Goal: Task Accomplishment & Management: Use online tool/utility

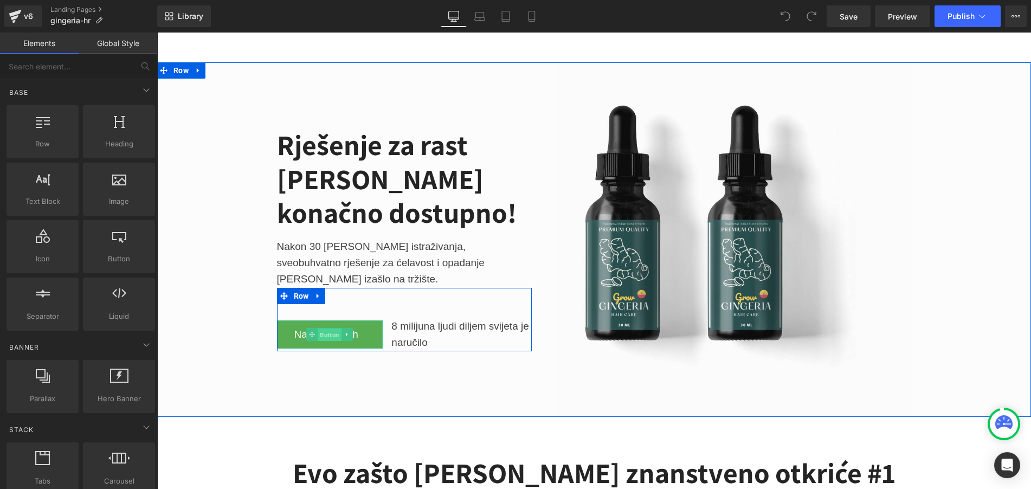
click at [331, 331] on span "Button" at bounding box center [330, 334] width 24 height 13
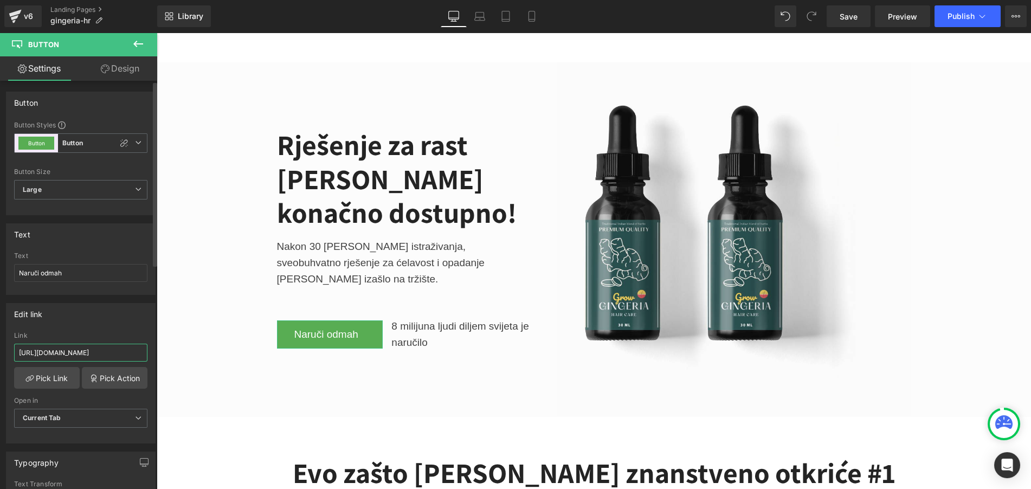
click at [125, 350] on input "[URL][DOMAIN_NAME]" at bounding box center [80, 353] width 133 height 18
paste input "[DOMAIN_NAME][URL]"
type input "[URL][DOMAIN_NAME]"
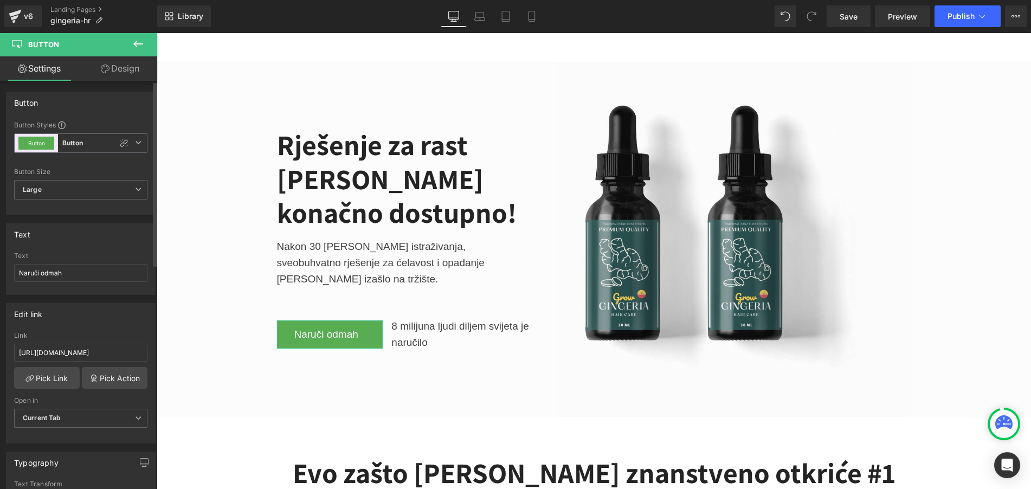
drag, startPoint x: 119, startPoint y: 325, endPoint x: 120, endPoint y: 315, distance: 9.9
click at [120, 315] on div "Edit link [URL][DOMAIN_NAME] Link [URL][DOMAIN_NAME] Pick Link Pick Action Curr…" at bounding box center [81, 373] width 150 height 140
drag, startPoint x: 94, startPoint y: 320, endPoint x: 91, endPoint y: 314, distance: 6.5
click at [91, 316] on div "Edit link" at bounding box center [81, 313] width 148 height 21
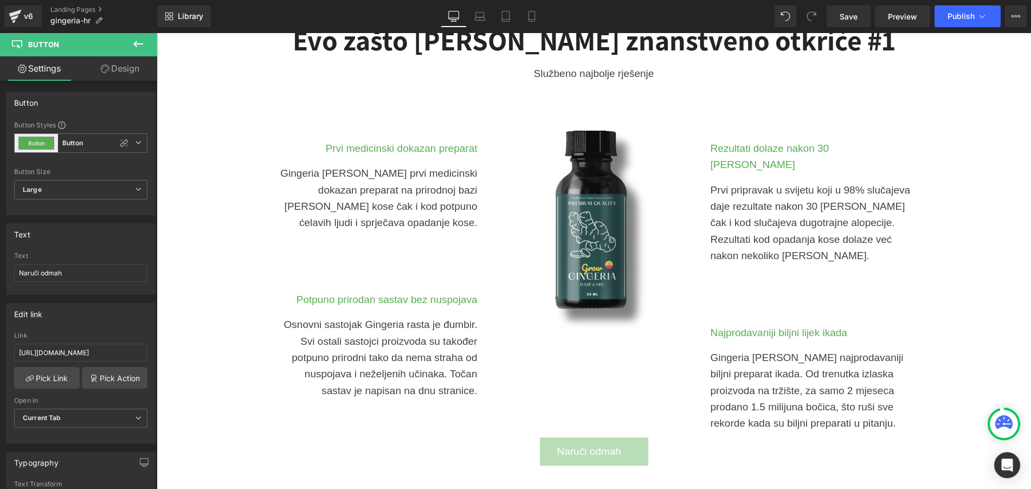
scroll to position [433, 0]
click at [557, 443] on span "Naruči odmah" at bounding box center [589, 451] width 64 height 16
click at [135, 350] on input "[URL][DOMAIN_NAME]" at bounding box center [80, 353] width 133 height 18
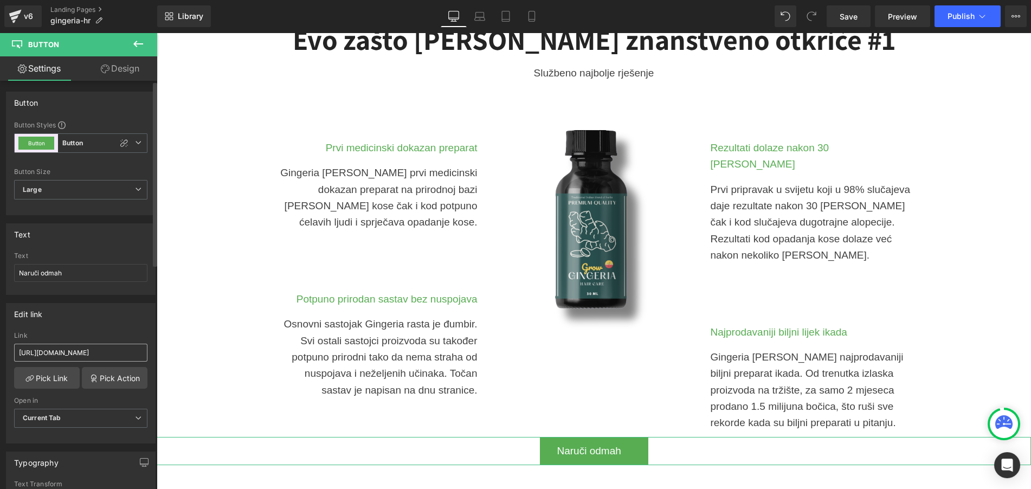
scroll to position [0, 42]
click at [129, 311] on div "Edit link" at bounding box center [81, 313] width 148 height 21
click at [79, 346] on input "[URL][DOMAIN_NAME]" at bounding box center [80, 353] width 133 height 18
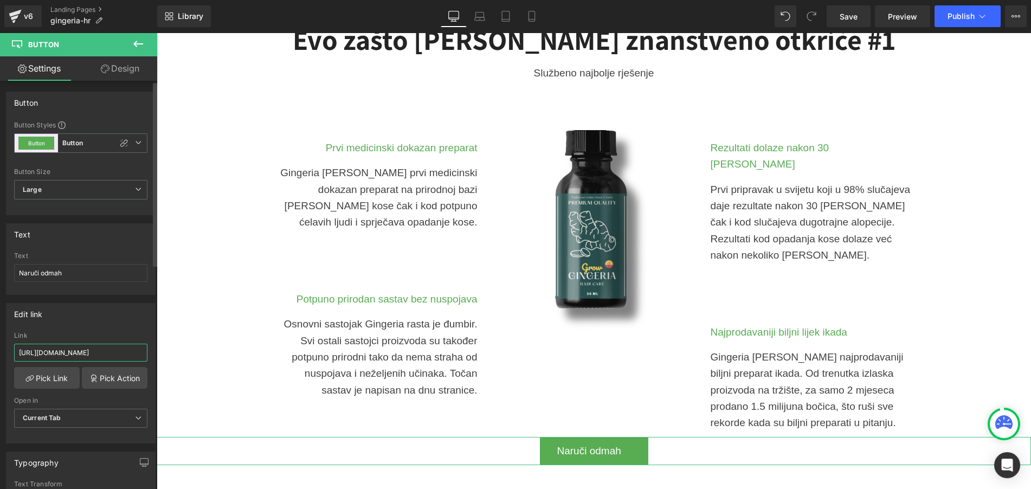
click at [79, 346] on input "[URL][DOMAIN_NAME]" at bounding box center [80, 353] width 133 height 18
paste input "choose-option-gingeria-hr"
type input "[URL][DOMAIN_NAME]"
click at [81, 330] on div "Edit link [URL][DOMAIN_NAME] Link [URL][DOMAIN_NAME] Pick Link Pick Action Curr…" at bounding box center [81, 373] width 150 height 140
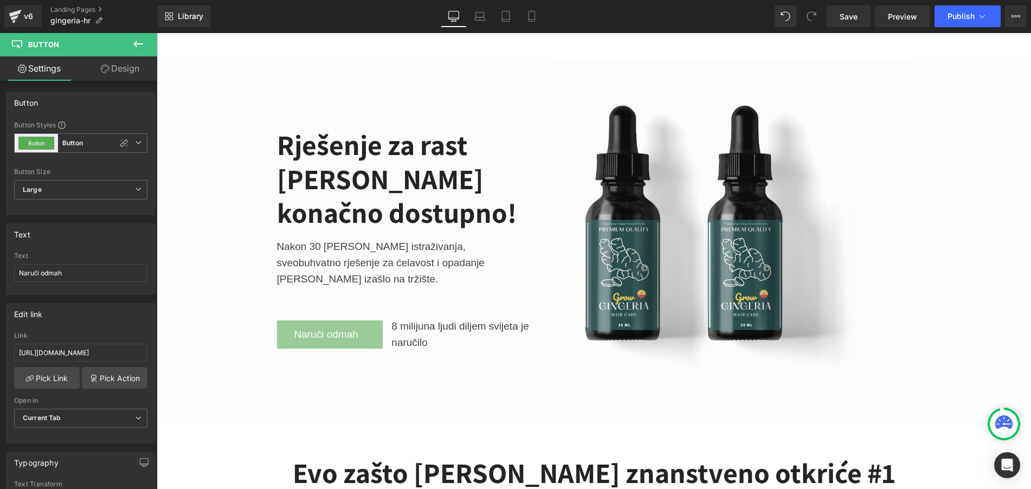
click at [303, 325] on div "Naruči odmah Button" at bounding box center [330, 334] width 106 height 29
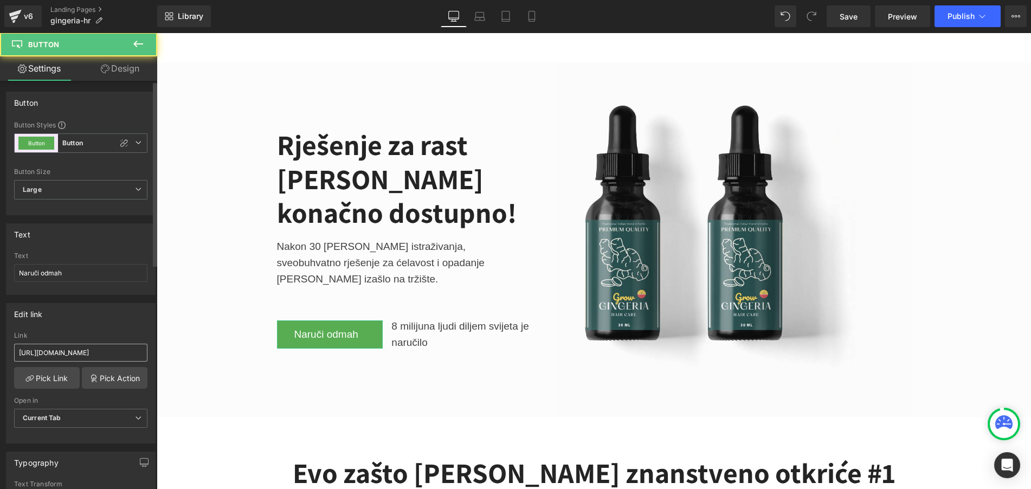
click at [72, 351] on input "[URL][DOMAIN_NAME]" at bounding box center [80, 353] width 133 height 18
type input "[URL][DOMAIN_NAME]"
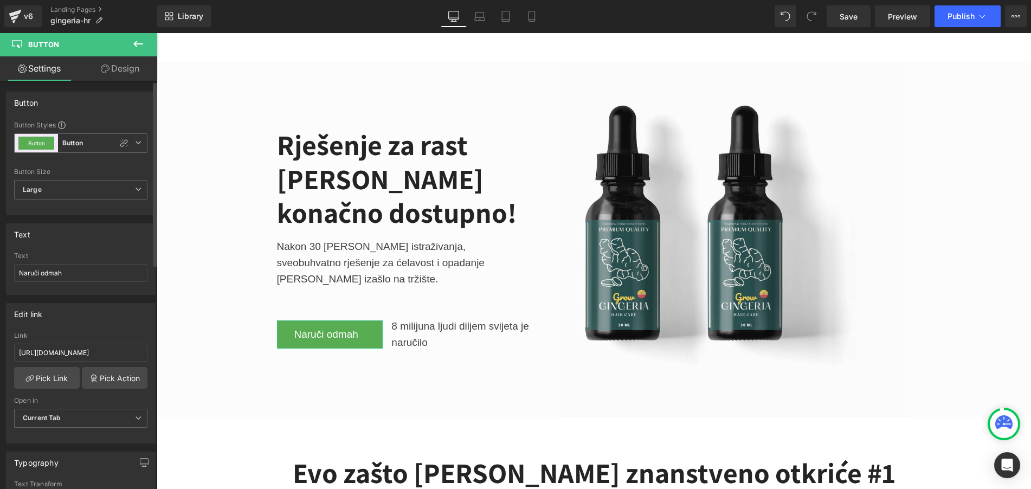
drag, startPoint x: 92, startPoint y: 325, endPoint x: 37, endPoint y: 299, distance: 59.9
click at [92, 325] on div "Edit link [URL][DOMAIN_NAME] Link [URL][DOMAIN_NAME] Pick Link Pick Action Curr…" at bounding box center [81, 373] width 150 height 140
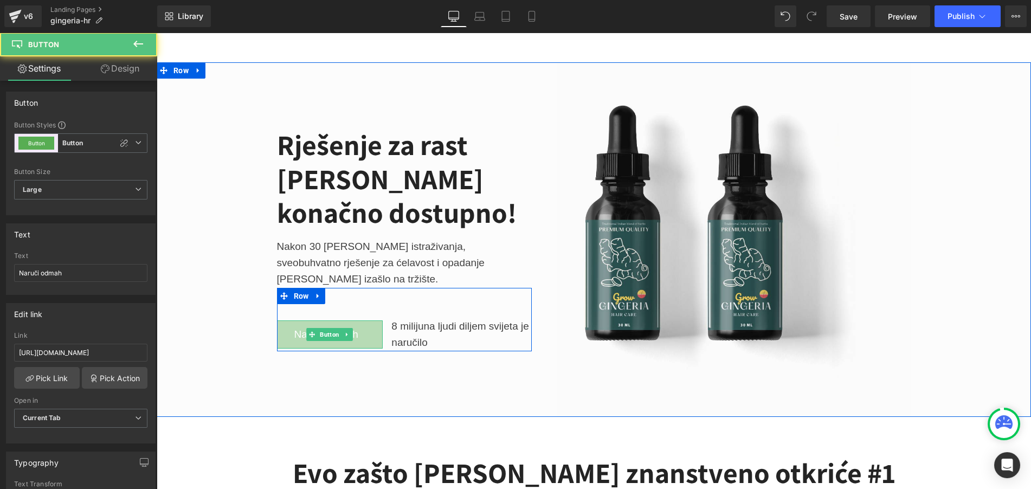
click at [359, 325] on link "Naruči odmah" at bounding box center [330, 334] width 106 height 29
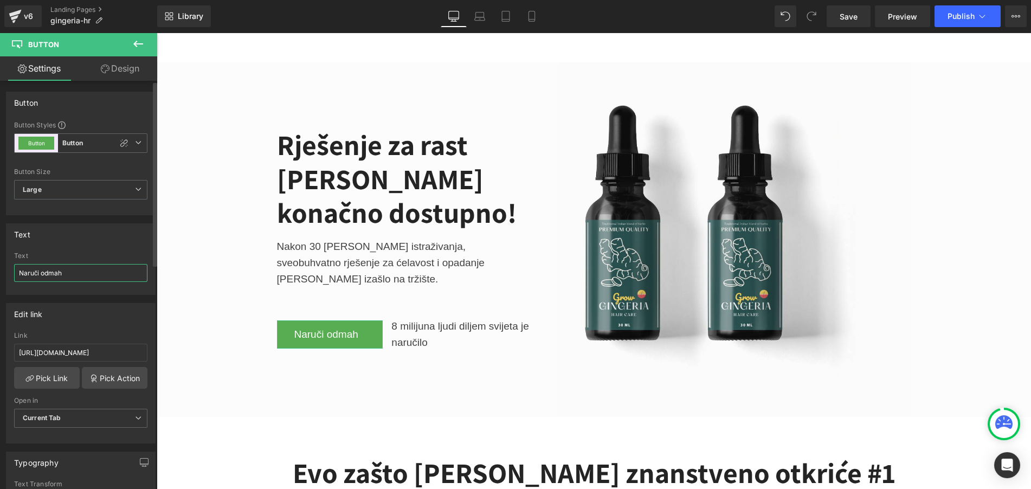
click at [105, 274] on input "Naruči odmah" at bounding box center [80, 273] width 133 height 18
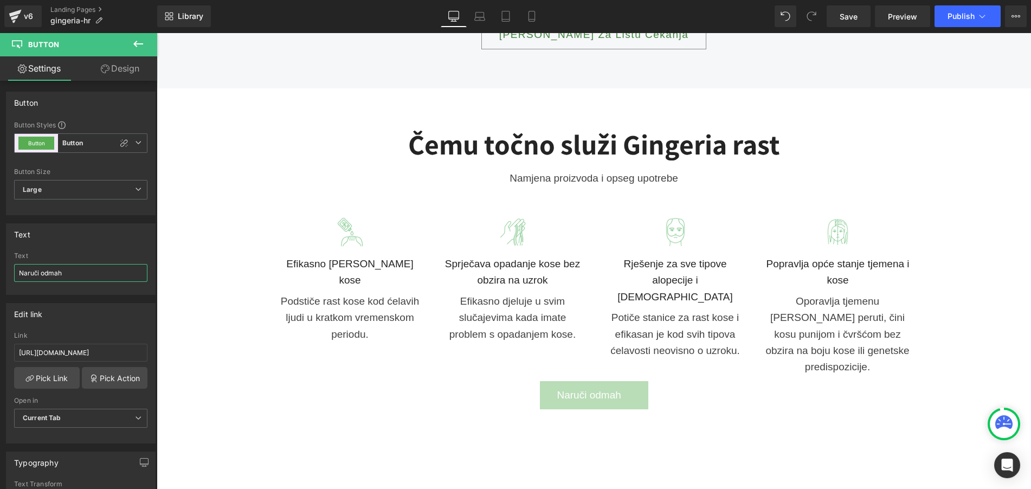
scroll to position [1138, 0]
click at [548, 382] on link "Naruči odmah" at bounding box center [594, 396] width 108 height 29
click at [132, 351] on input "[URL][DOMAIN_NAME]" at bounding box center [80, 353] width 133 height 18
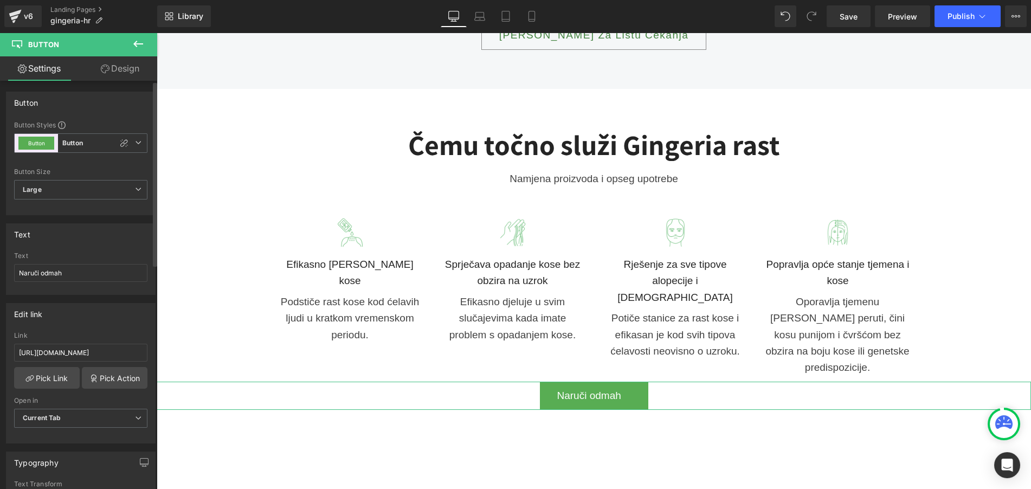
scroll to position [0, 83]
type input "[URL][DOMAIN_NAME]"
click at [112, 337] on div "Link" at bounding box center [80, 336] width 133 height 8
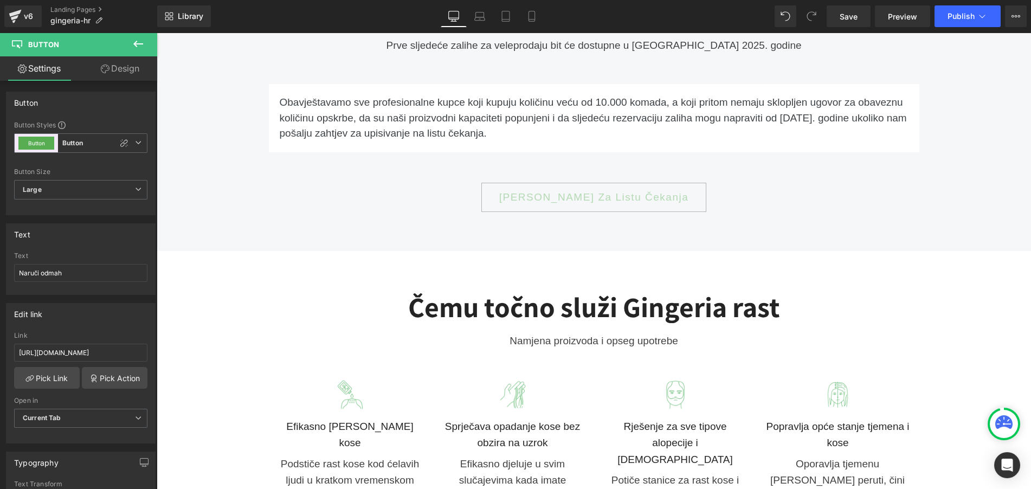
click at [516, 190] on span "[PERSON_NAME] Za Listu Čekanja" at bounding box center [594, 198] width 190 height 16
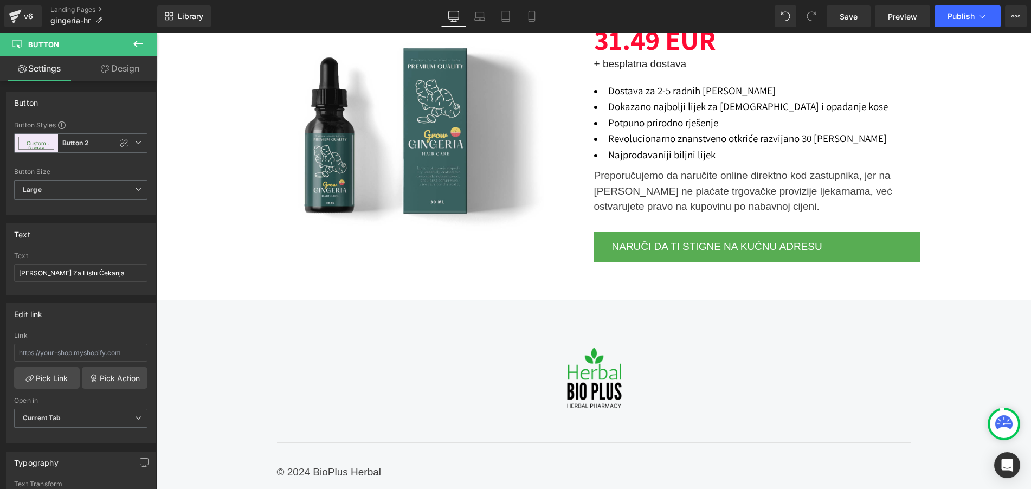
scroll to position [2601, 0]
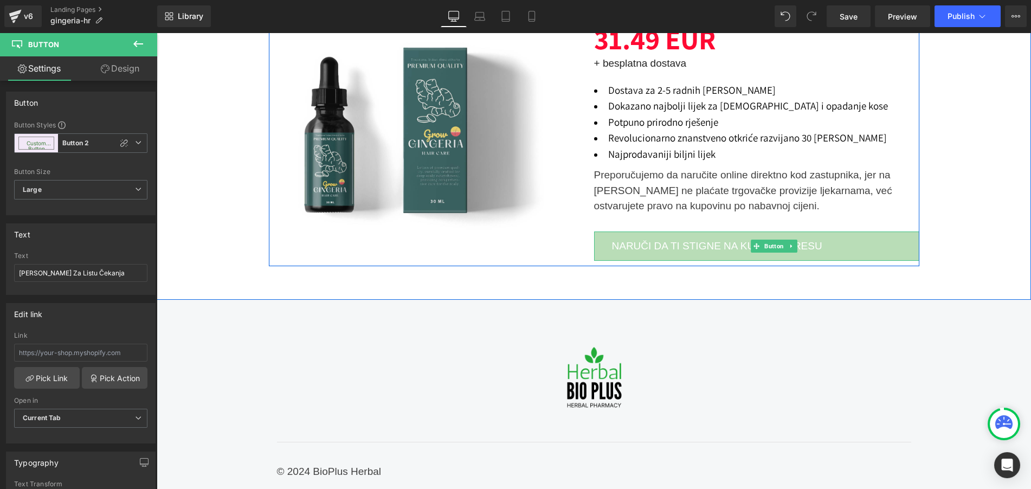
click at [638, 238] on span "NARUČI DA TI STIGNE NA KUĆNU ADRESU" at bounding box center [717, 246] width 210 height 16
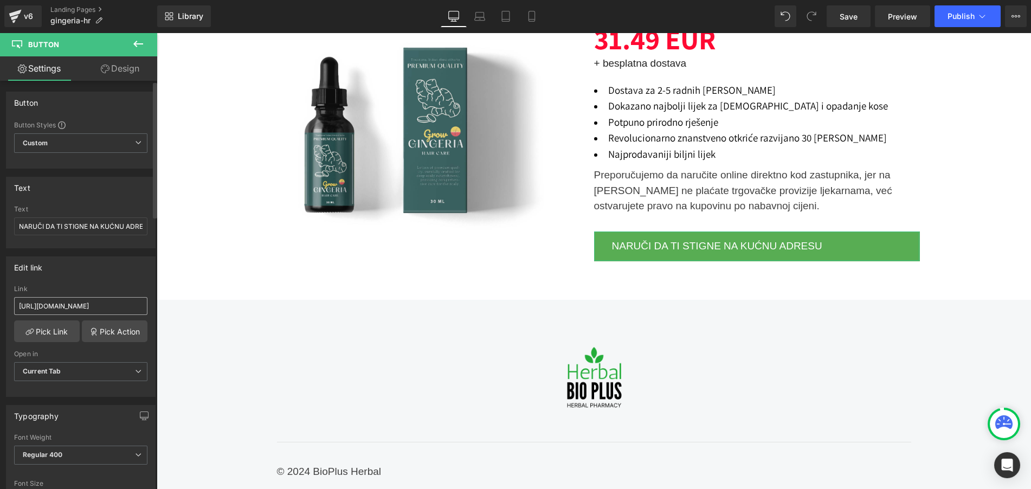
click at [120, 307] on input "[URL][DOMAIN_NAME]" at bounding box center [80, 306] width 133 height 18
type input "[URL][DOMAIN_NAME]"
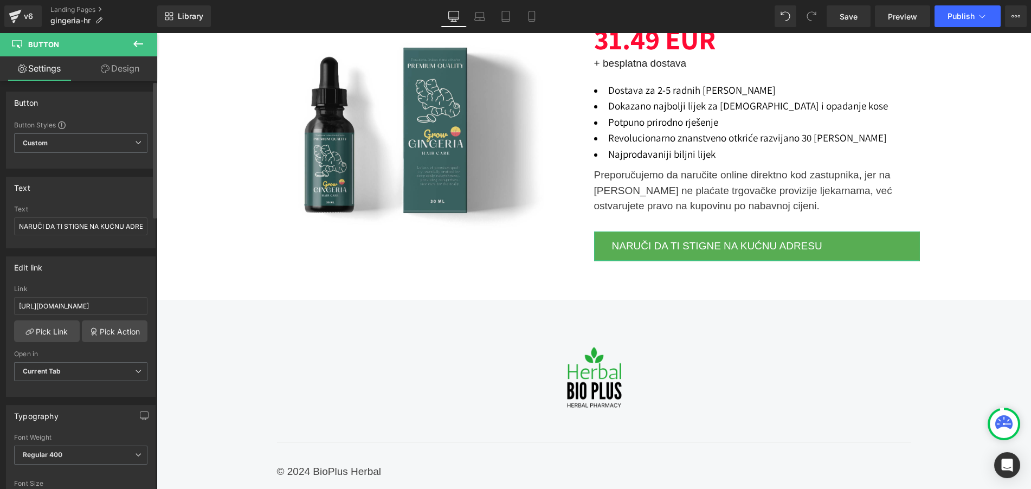
scroll to position [0, 0]
click at [113, 277] on div "Edit link [URL][DOMAIN_NAME] Link [URL][DOMAIN_NAME] Pick Link Pick Action Curr…" at bounding box center [81, 326] width 150 height 140
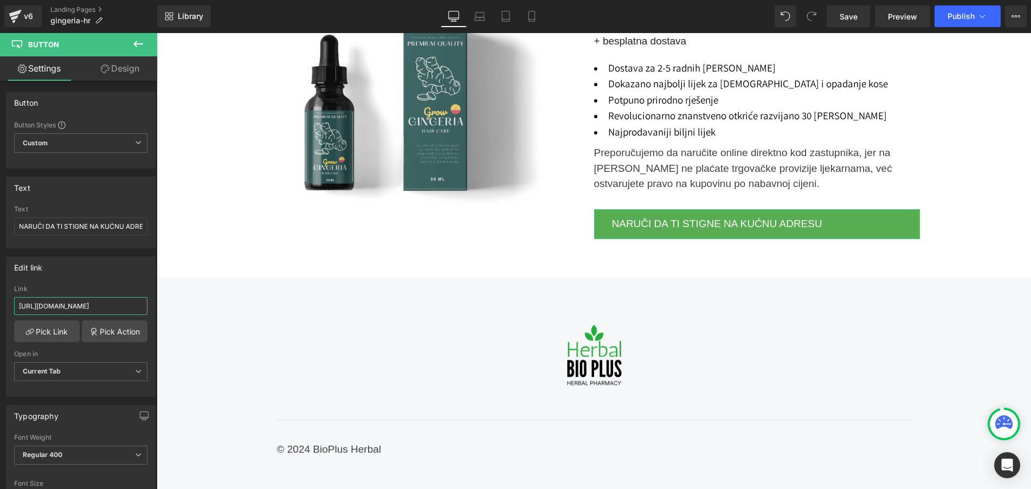
scroll to position [0, 83]
drag, startPoint x: 222, startPoint y: 341, endPoint x: 235, endPoint y: 328, distance: 18.0
click at [81, 264] on div "Edit link" at bounding box center [81, 267] width 148 height 21
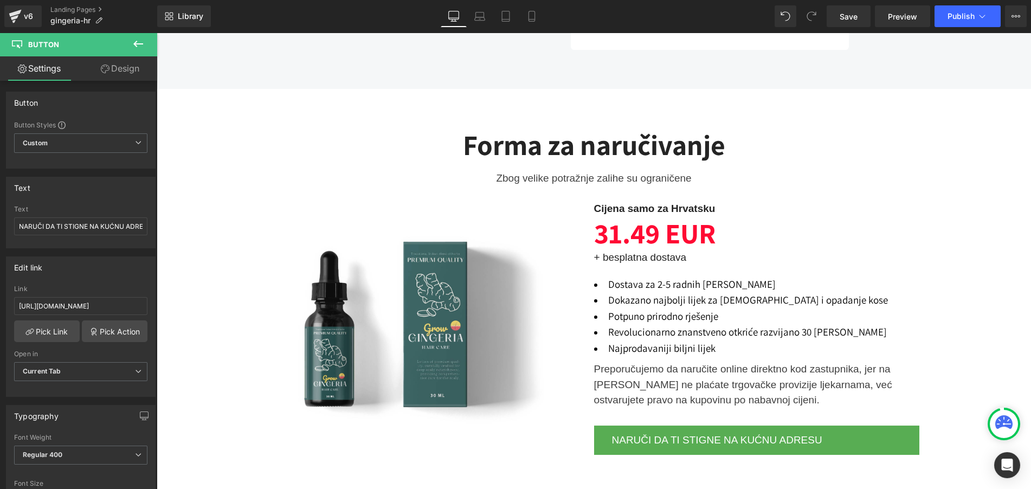
scroll to position [2406, 0]
click at [953, 24] on button "Publish" at bounding box center [967, 16] width 66 height 22
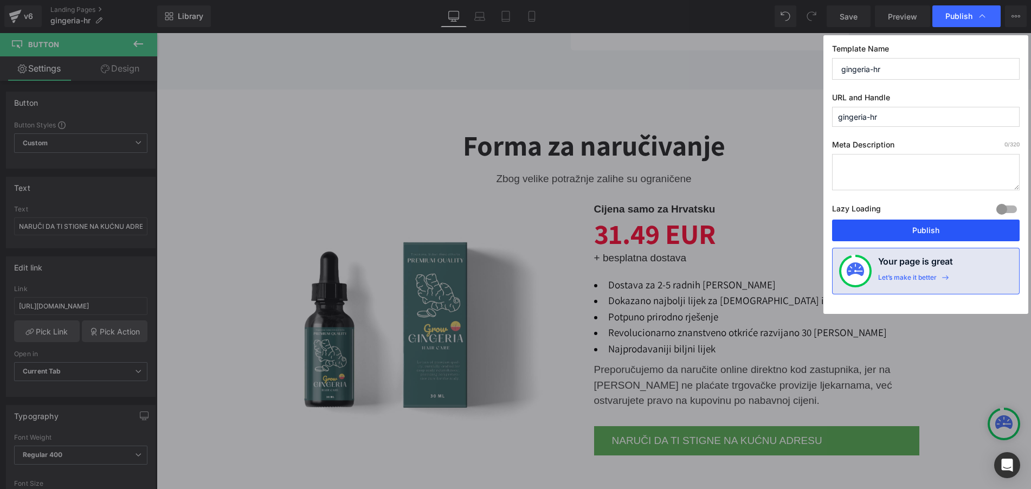
click at [918, 227] on button "Publish" at bounding box center [926, 230] width 188 height 22
